Goal: Task Accomplishment & Management: Manage account settings

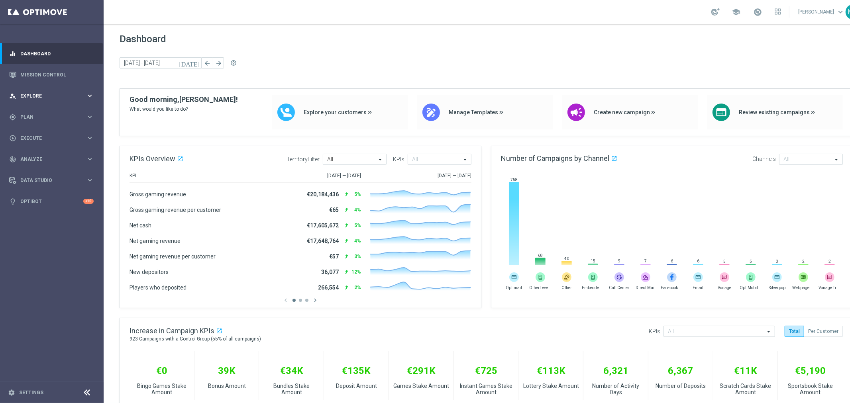
click at [63, 94] on span "Explore" at bounding box center [53, 96] width 66 height 5
click at [57, 212] on span "Plan" at bounding box center [53, 212] width 66 height 5
click at [56, 158] on span "Templates" at bounding box center [49, 157] width 57 height 5
click at [40, 168] on link "Optimail" at bounding box center [54, 169] width 58 height 6
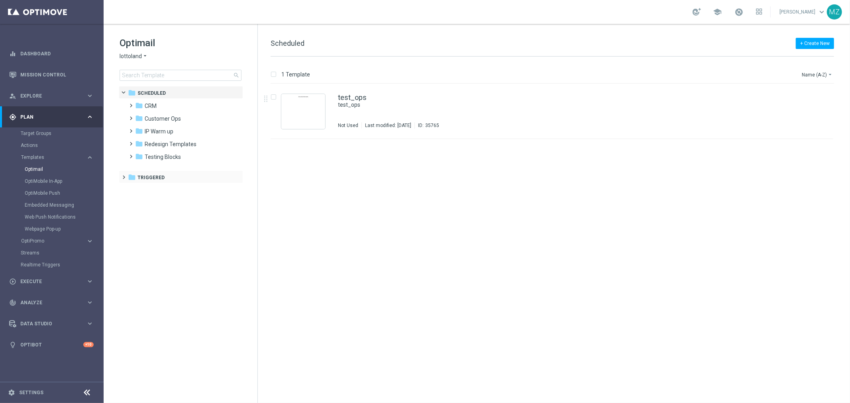
click at [124, 175] on span at bounding box center [123, 173] width 4 height 3
click at [129, 188] on span at bounding box center [130, 186] width 4 height 3
click at [136, 201] on span at bounding box center [138, 199] width 4 height 3
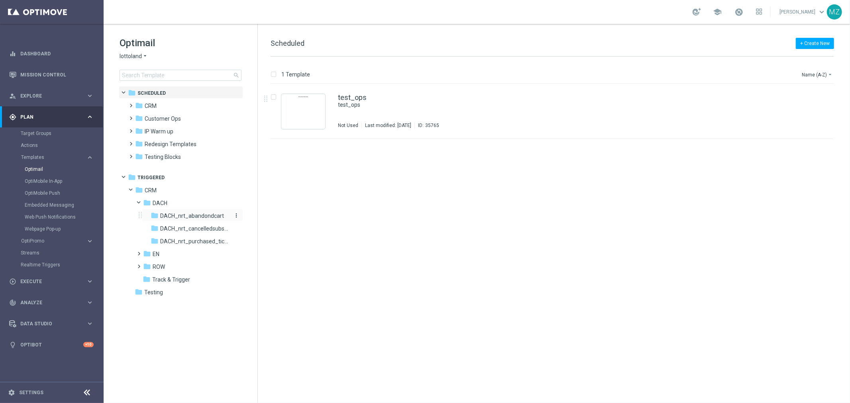
click at [182, 214] on span "DACH_nrt_abandondcart" at bounding box center [192, 215] width 64 height 7
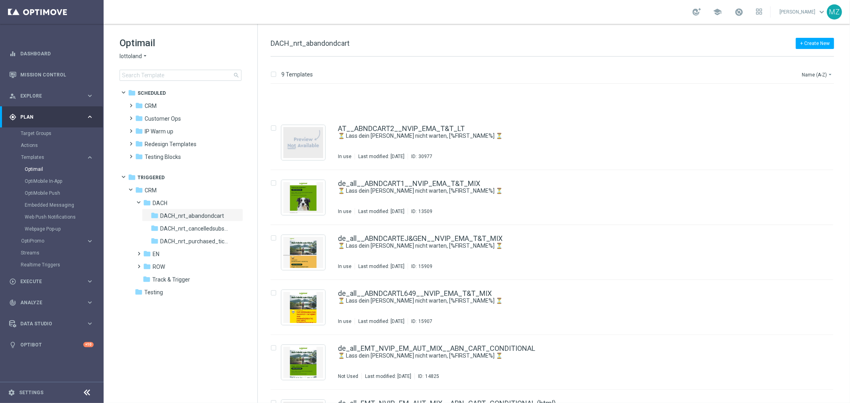
scroll to position [176, 0]
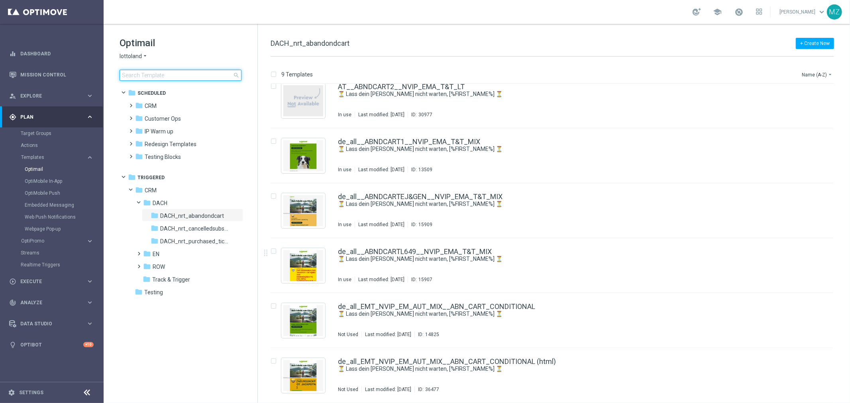
click at [189, 73] on input at bounding box center [181, 75] width 122 height 11
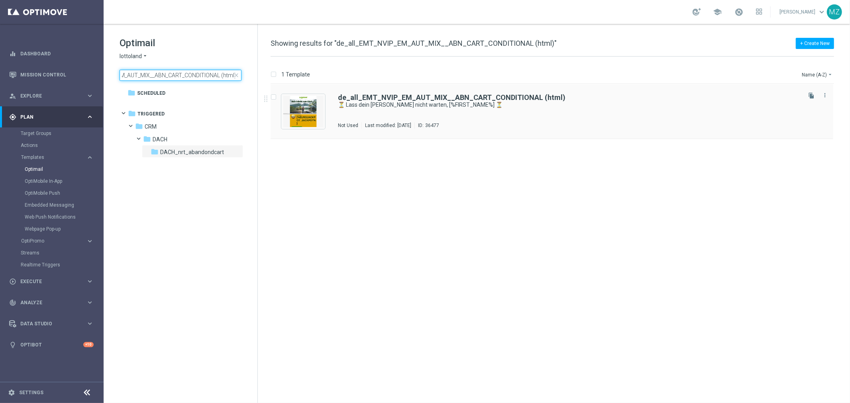
type input "de_all_EMT_NVIP_EM_AUT_MIX__ABN_CART_CONDITIONAL (html)"
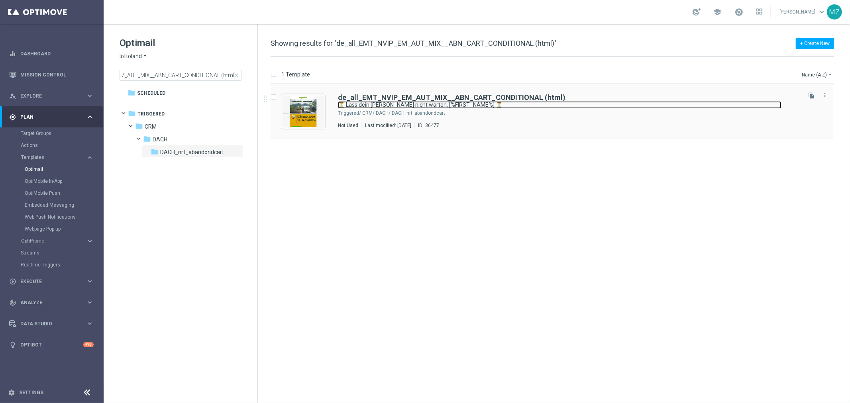
click at [564, 106] on link "⏳ Lass dein [PERSON_NAME] nicht warten, [%FIRST_NAME%] ⏳" at bounding box center [559, 105] width 443 height 8
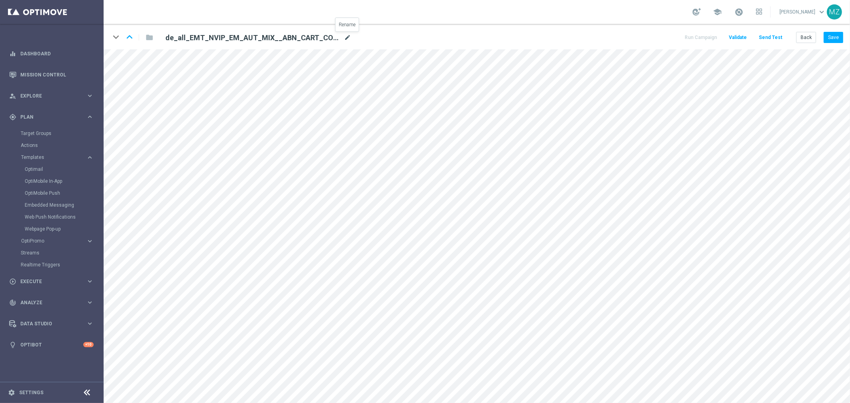
click at [347, 37] on icon "mode_edit" at bounding box center [347, 38] width 7 height 10
type input "DE_ALL__ABNDCART_REBRAND2025__NVIP_EMA_T&T_MIX"
click at [831, 38] on button "Save" at bounding box center [833, 37] width 20 height 11
click at [45, 166] on link "Optimail" at bounding box center [54, 169] width 58 height 6
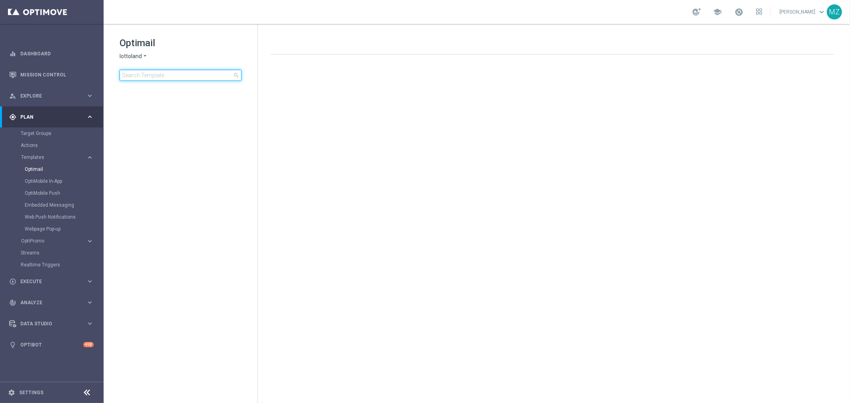
click at [153, 75] on input at bounding box center [181, 75] width 122 height 11
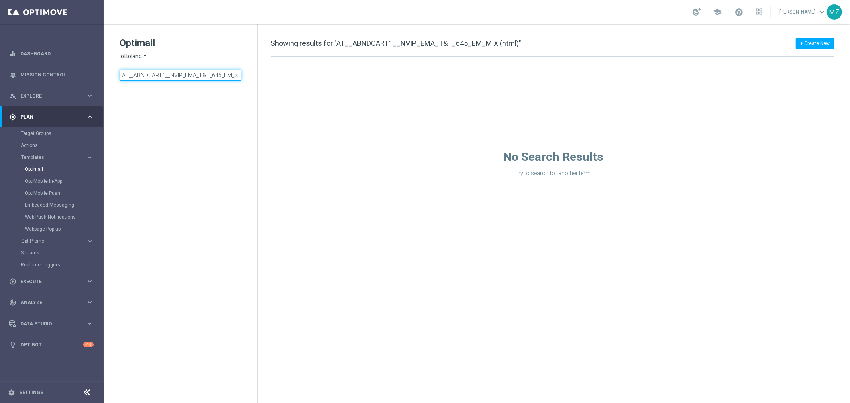
scroll to position [0, 23]
type input "AT__ABNDCART1__NVIP_EMA_T&T_645_EM_MIX (html)"
click at [124, 112] on span at bounding box center [123, 109] width 4 height 3
click at [130, 124] on span at bounding box center [130, 122] width 4 height 3
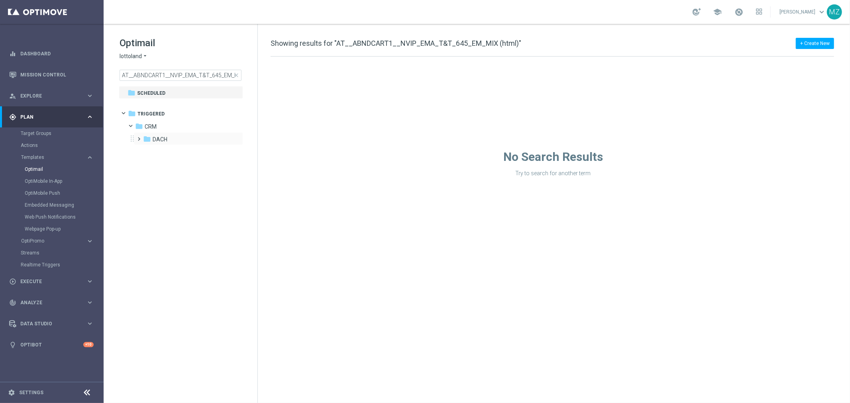
click at [138, 137] on span at bounding box center [138, 135] width 4 height 3
drag, startPoint x: 136, startPoint y: 77, endPoint x: 74, endPoint y: 77, distance: 61.3
click at [74, 77] on main "equalizer Dashboard Mission Control" at bounding box center [425, 201] width 850 height 403
click at [149, 73] on input "AT__ABNDCART1__NVIP_EMA_T&T_645_EM_MIX (html)" at bounding box center [181, 75] width 122 height 11
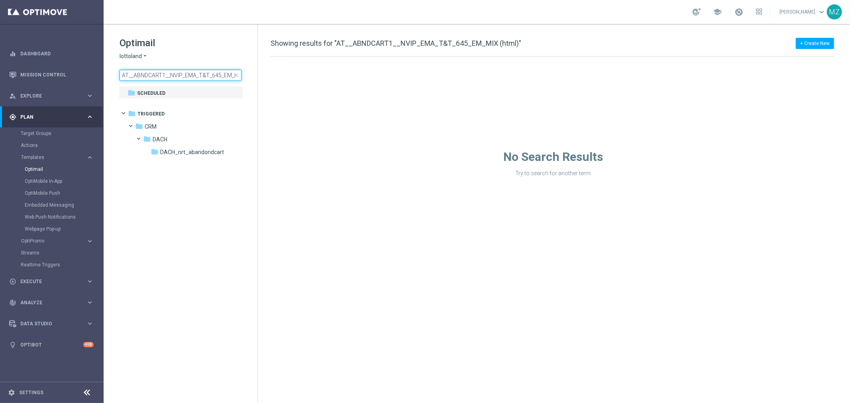
click at [149, 73] on input "AT__ABNDCART1__NVIP_EMA_T&T_645_EM_MIX (html)" at bounding box center [181, 75] width 122 height 11
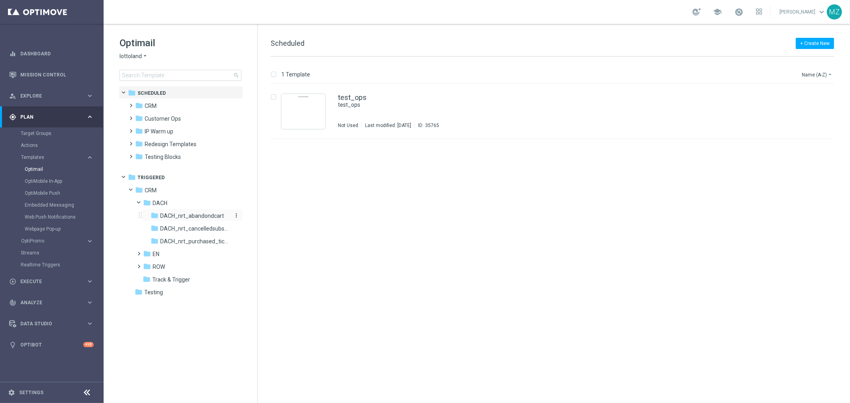
click at [198, 212] on div "folder DACH_nrt_abandondcart" at bounding box center [190, 216] width 78 height 9
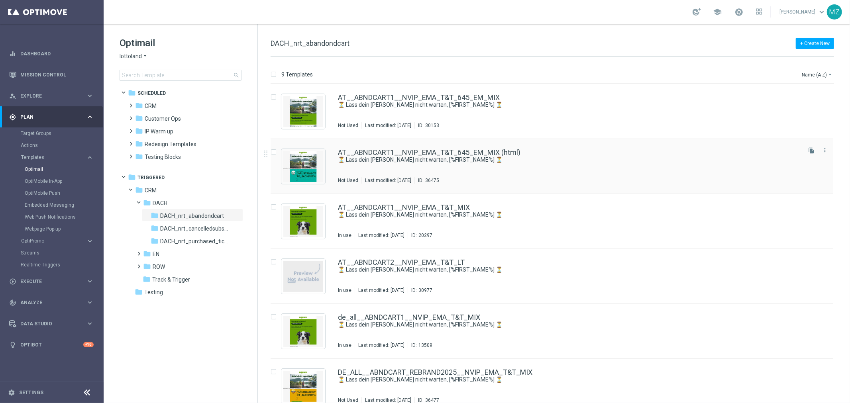
click at [608, 155] on div "AT__ABNDCART1__NVIP_EMA_T&T_645_EM_MIX (html)" at bounding box center [569, 152] width 462 height 7
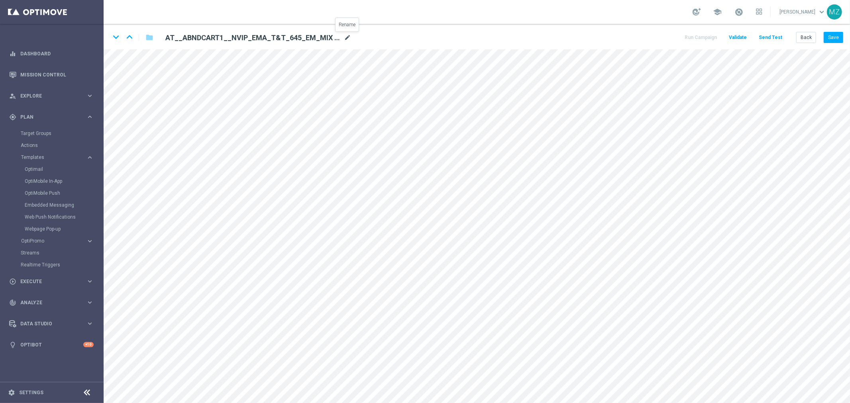
click at [349, 35] on icon "mode_edit" at bounding box center [347, 38] width 7 height 10
type input "AT__ABNDCART_REBRAND2025__NVIP_EMA_T&T_MIX"
click at [421, 8] on div "school [PERSON_NAME] keyboard_arrow_down MZ" at bounding box center [477, 12] width 746 height 24
click at [830, 35] on button "Save" at bounding box center [833, 37] width 20 height 11
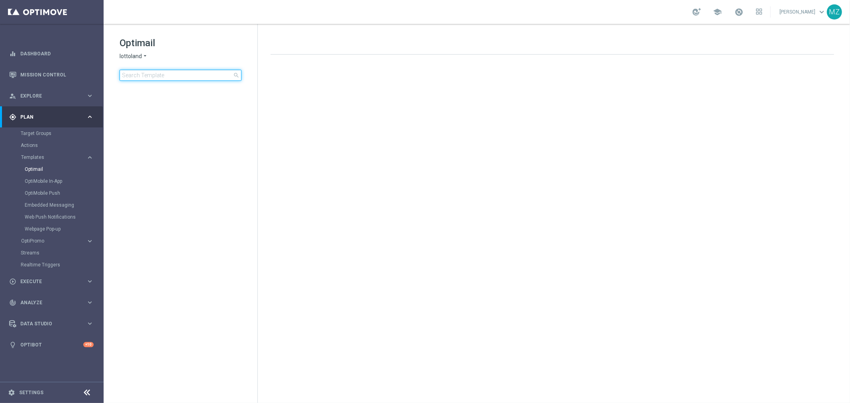
click at [197, 76] on input at bounding box center [181, 75] width 122 height 11
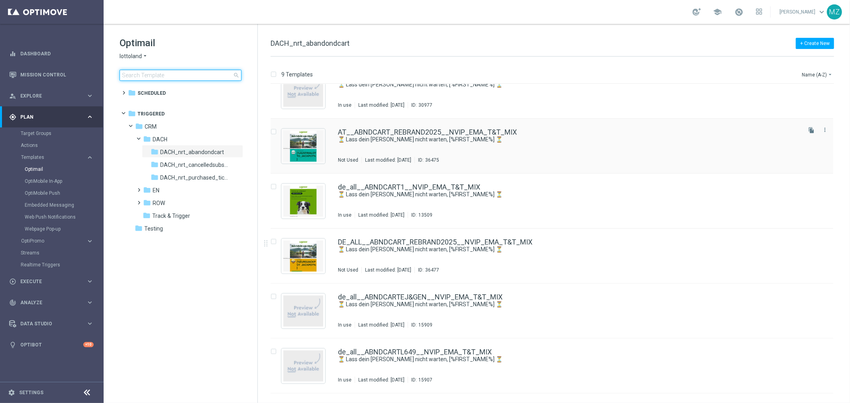
scroll to position [133, 0]
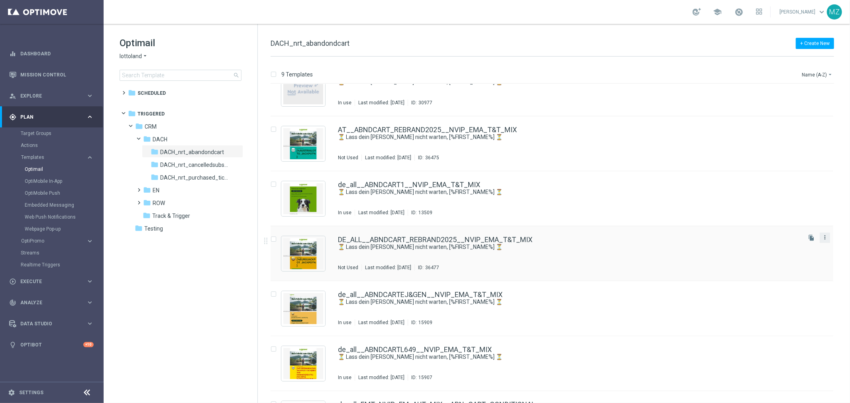
click at [822, 236] on icon "more_vert" at bounding box center [824, 237] width 6 height 6
click at [472, 239] on link "DE_ALL__ABNDCART_REBRAND2025__NVIP_EMA_T&T_MIX" at bounding box center [435, 239] width 194 height 7
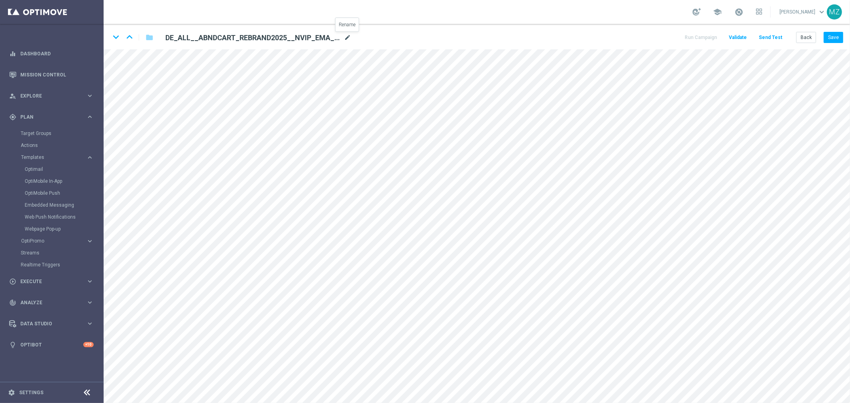
click at [347, 37] on icon "mode_edit" at bounding box center [347, 38] width 7 height 10
click at [214, 37] on input "DE_ALL__ABNDCART_REBRAND2025__NVIP_EMA_T&T_MIX" at bounding box center [258, 37] width 198 height 11
type input "DE_ALL__ABNDCART_EJGEN_REBRAND2025__NVIP_EMA_T&T_MIX"
click at [484, 22] on div "school [PERSON_NAME] keyboard_arrow_down MZ" at bounding box center [477, 12] width 746 height 24
click at [833, 36] on button "Save" at bounding box center [833, 37] width 20 height 11
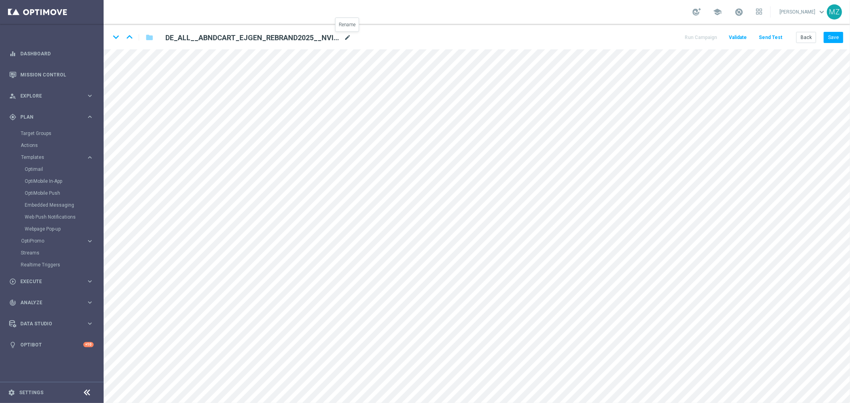
click at [349, 39] on icon "mode_edit" at bounding box center [347, 38] width 7 height 10
